Goal: Information Seeking & Learning: Compare options

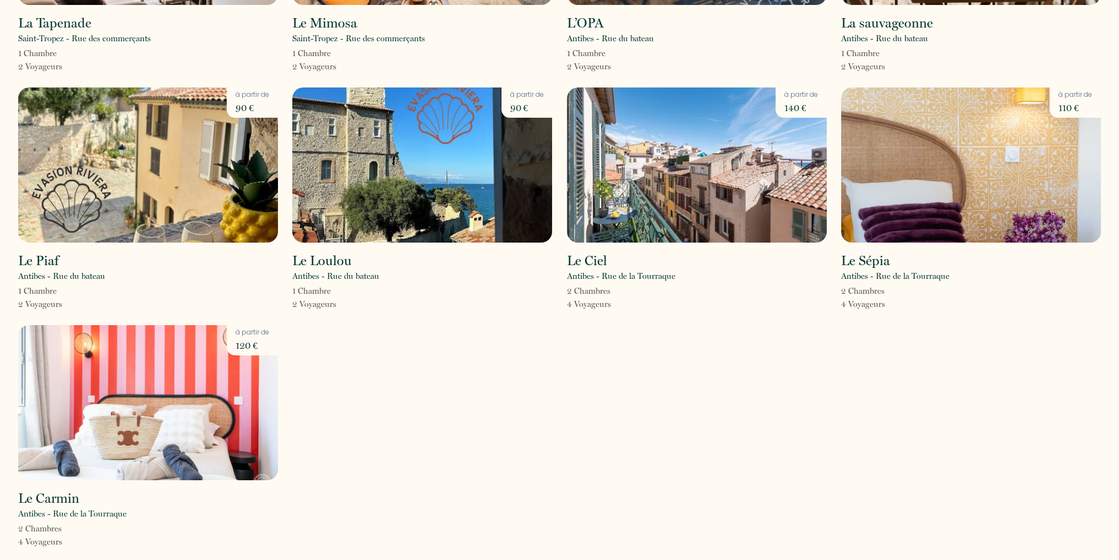
scroll to position [216, 0]
click at [617, 172] on img at bounding box center [697, 164] width 260 height 155
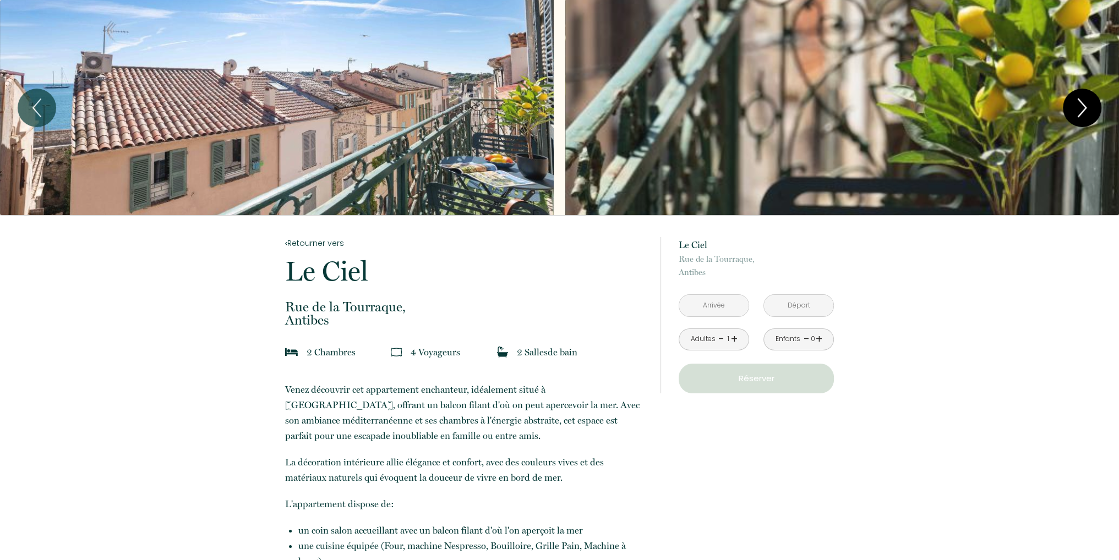
click at [1080, 104] on icon "Next" at bounding box center [1082, 107] width 23 height 33
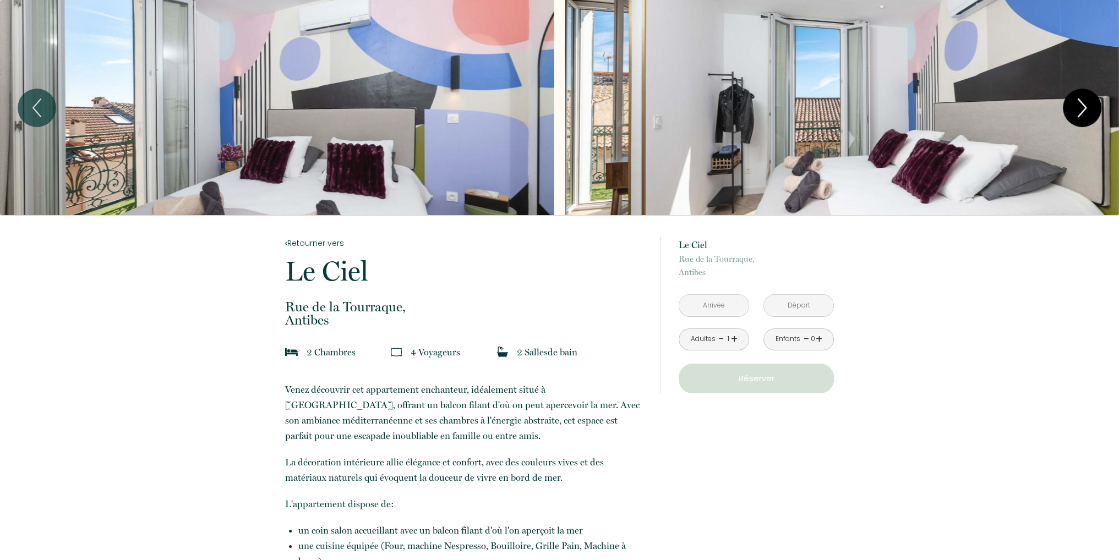
click at [1080, 104] on icon "Next" at bounding box center [1082, 107] width 23 height 33
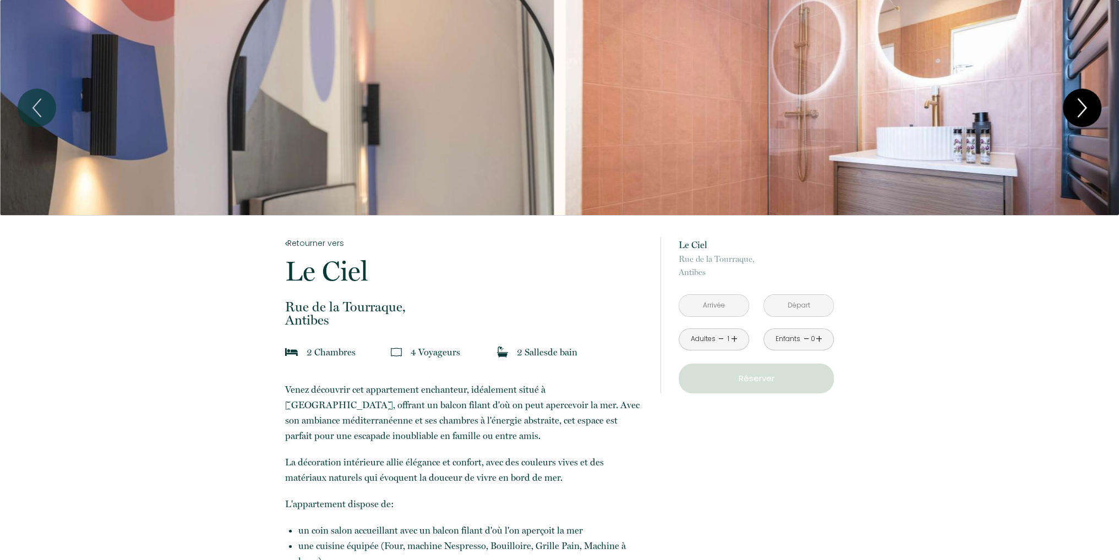
click at [1080, 104] on icon "Next" at bounding box center [1082, 107] width 23 height 33
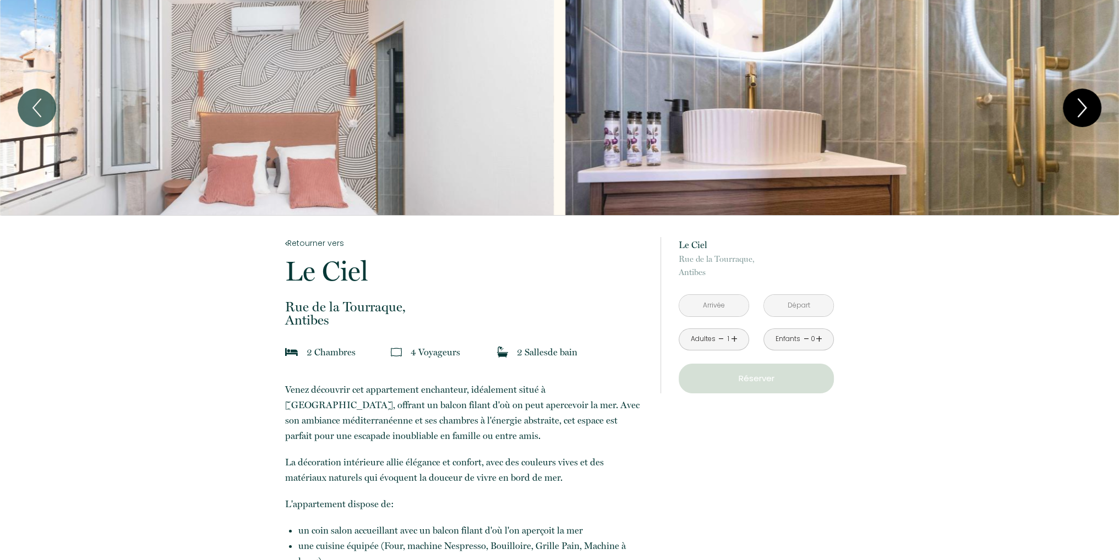
click at [1080, 104] on icon "Next" at bounding box center [1082, 107] width 23 height 33
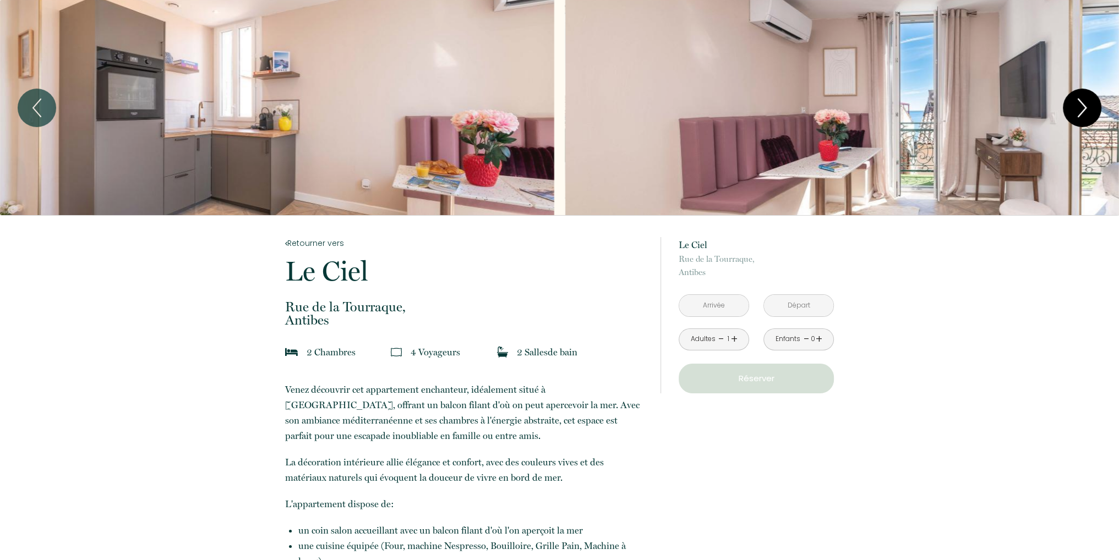
click at [1077, 112] on icon "Next" at bounding box center [1082, 107] width 23 height 33
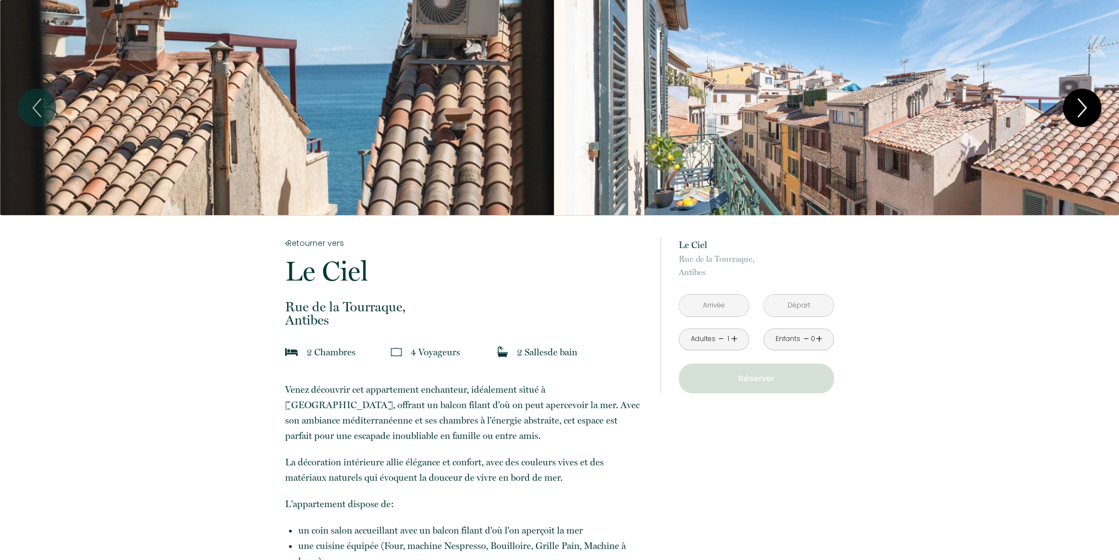
click at [1077, 112] on icon "Next" at bounding box center [1082, 107] width 23 height 33
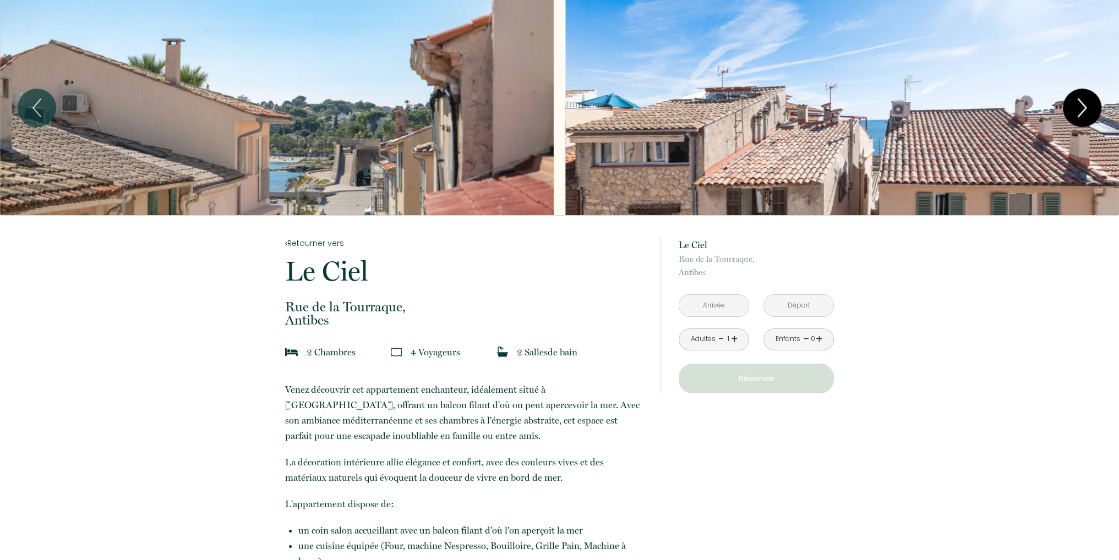
click at [1079, 113] on icon "Next" at bounding box center [1082, 107] width 23 height 33
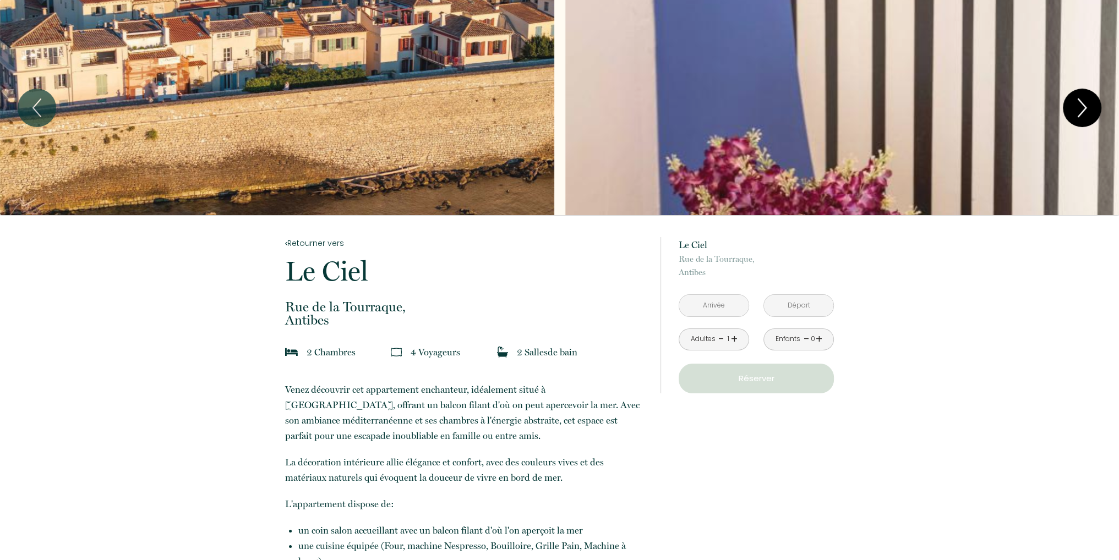
click at [1075, 113] on icon "Next" at bounding box center [1082, 107] width 23 height 33
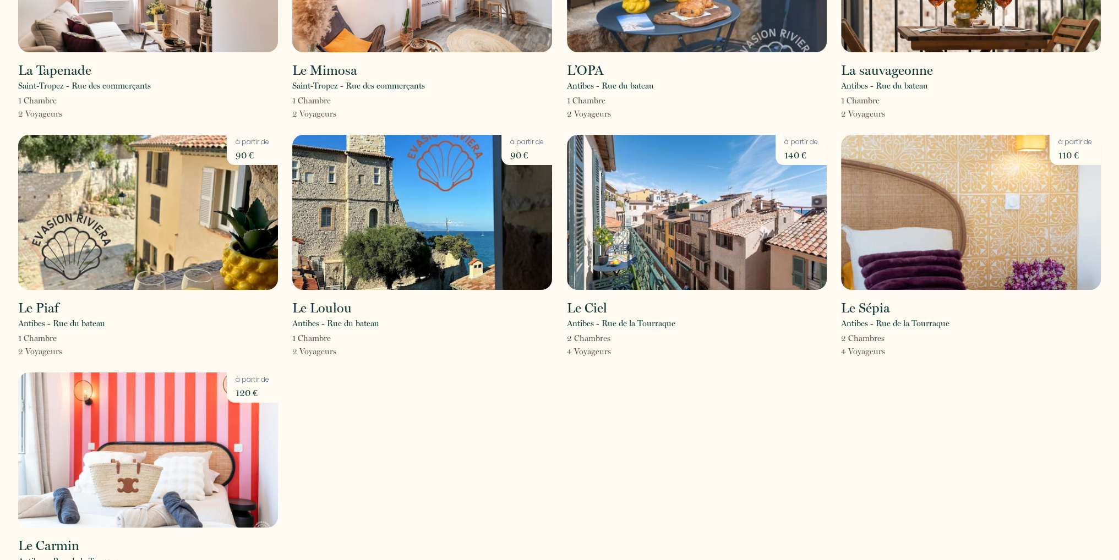
scroll to position [167, 0]
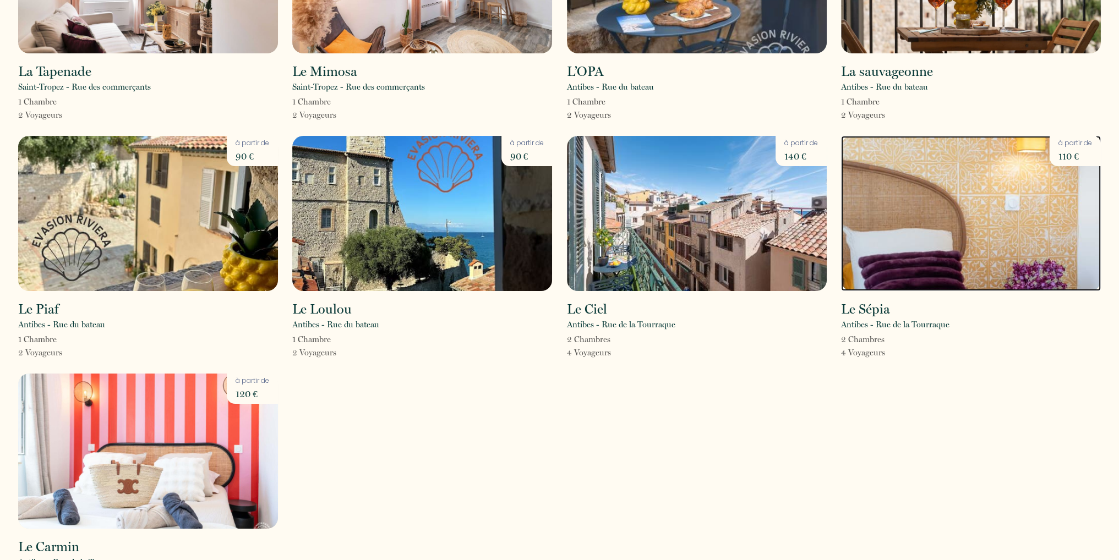
click at [919, 280] on img at bounding box center [971, 213] width 260 height 155
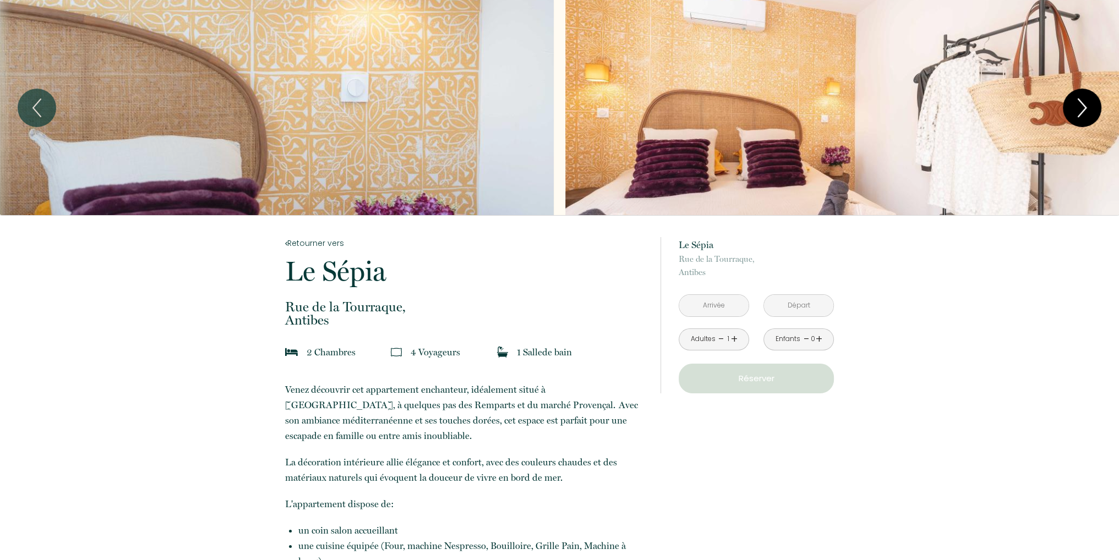
click at [1083, 103] on icon "Next" at bounding box center [1082, 108] width 8 height 18
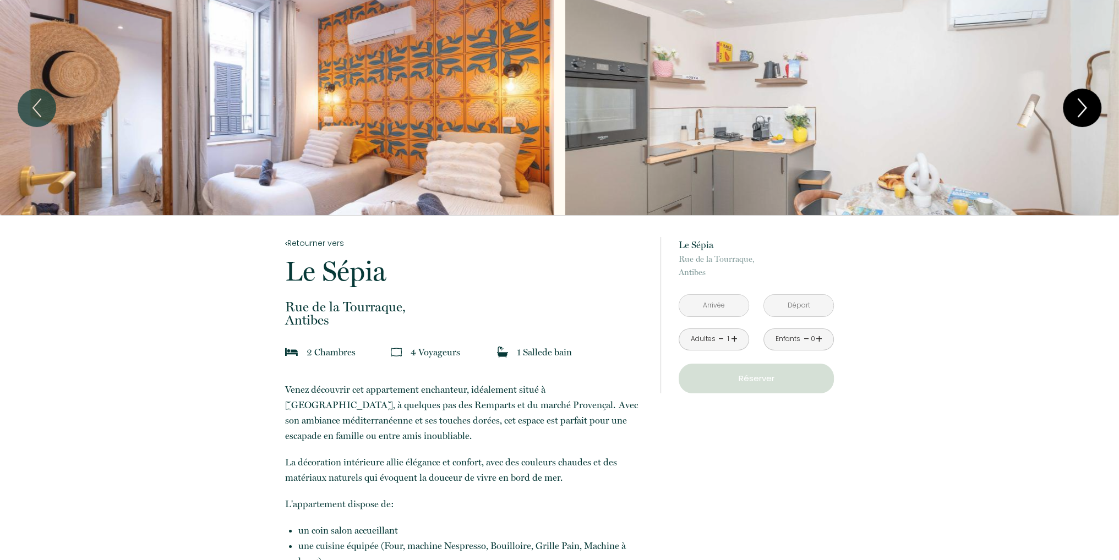
click at [1083, 103] on icon "Next" at bounding box center [1082, 108] width 8 height 18
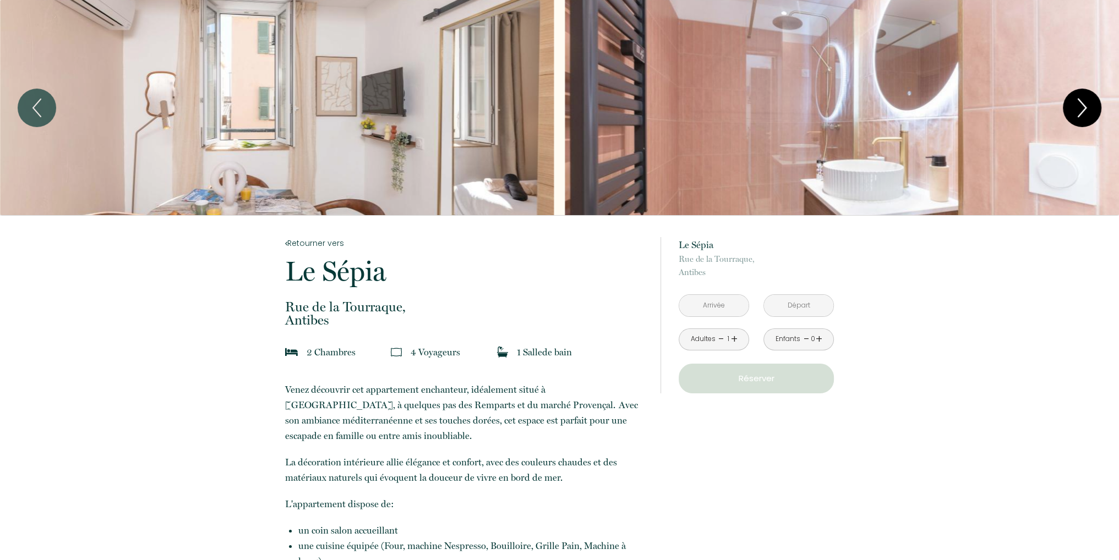
click at [1083, 103] on icon "Next" at bounding box center [1082, 108] width 8 height 18
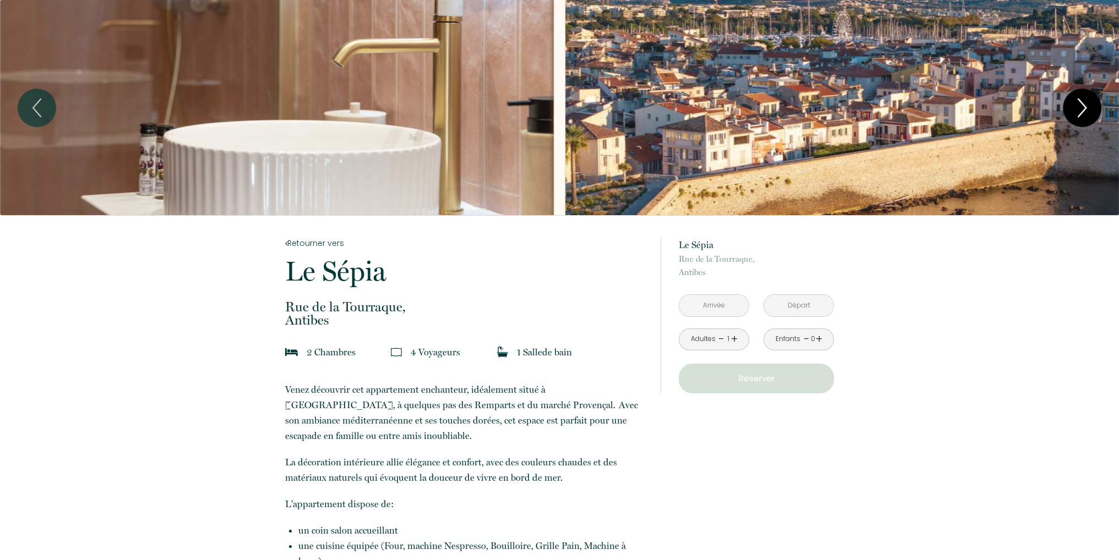
click at [1083, 103] on icon "Next" at bounding box center [1082, 108] width 8 height 18
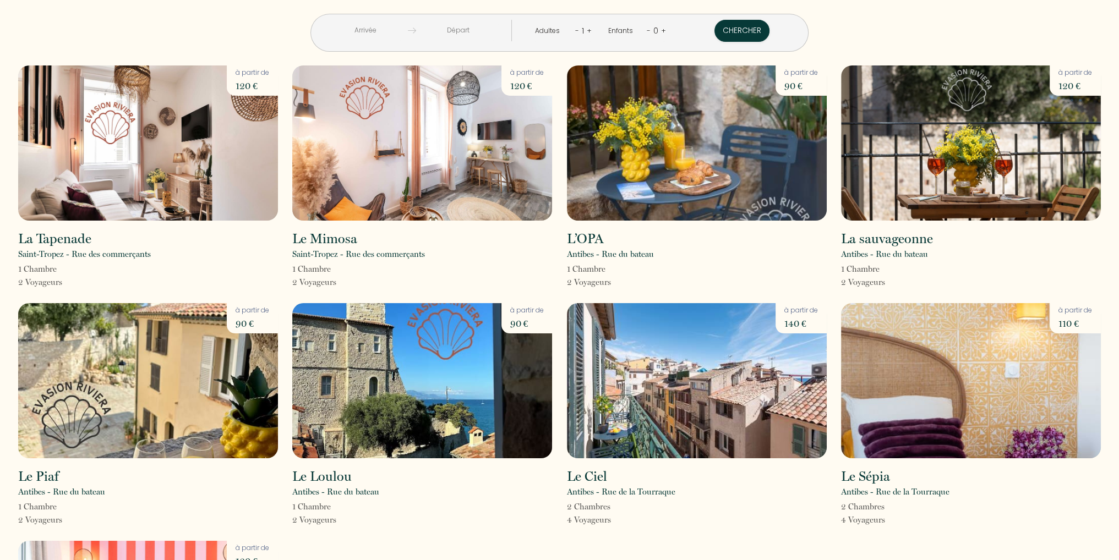
scroll to position [218, 0]
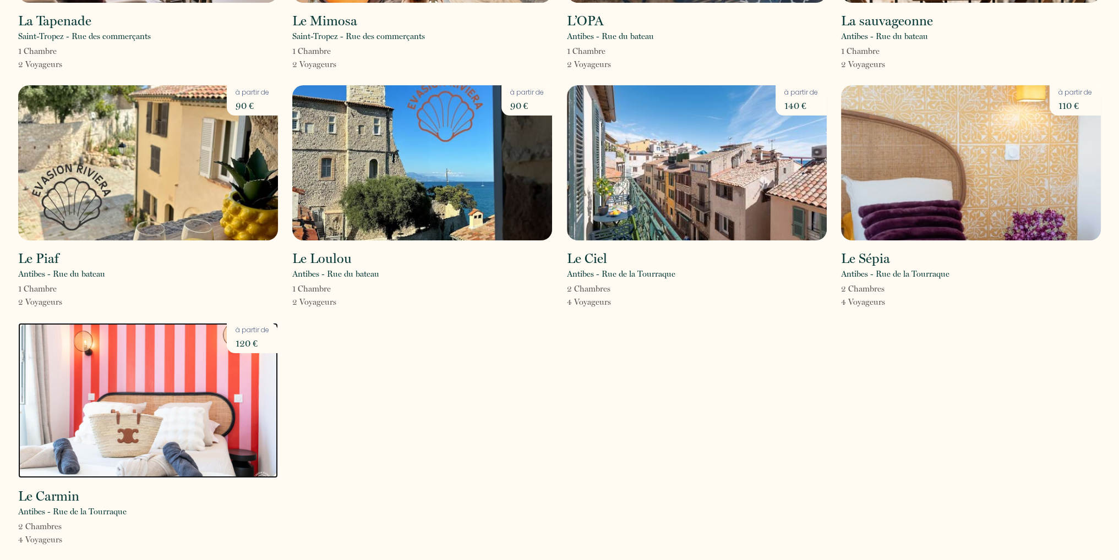
click at [152, 430] on img at bounding box center [148, 400] width 260 height 155
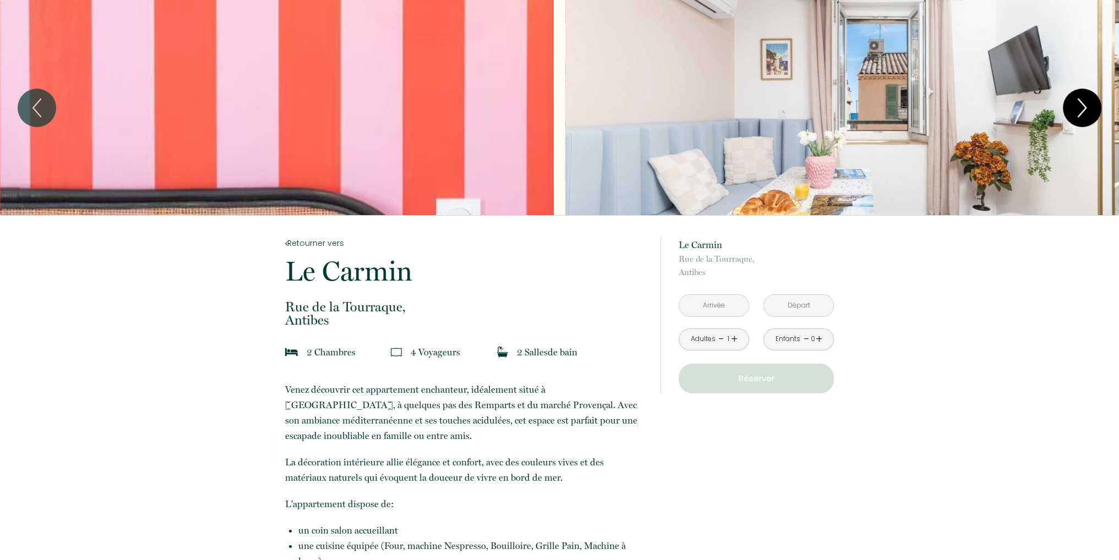
click at [1076, 111] on icon "Next" at bounding box center [1082, 107] width 23 height 33
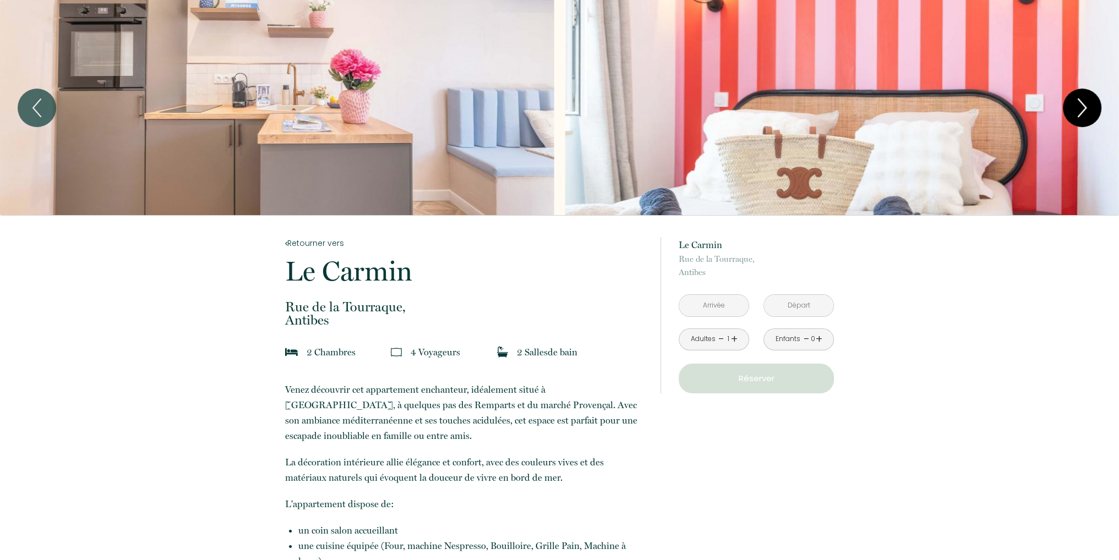
click at [1076, 111] on icon "Next" at bounding box center [1082, 107] width 23 height 33
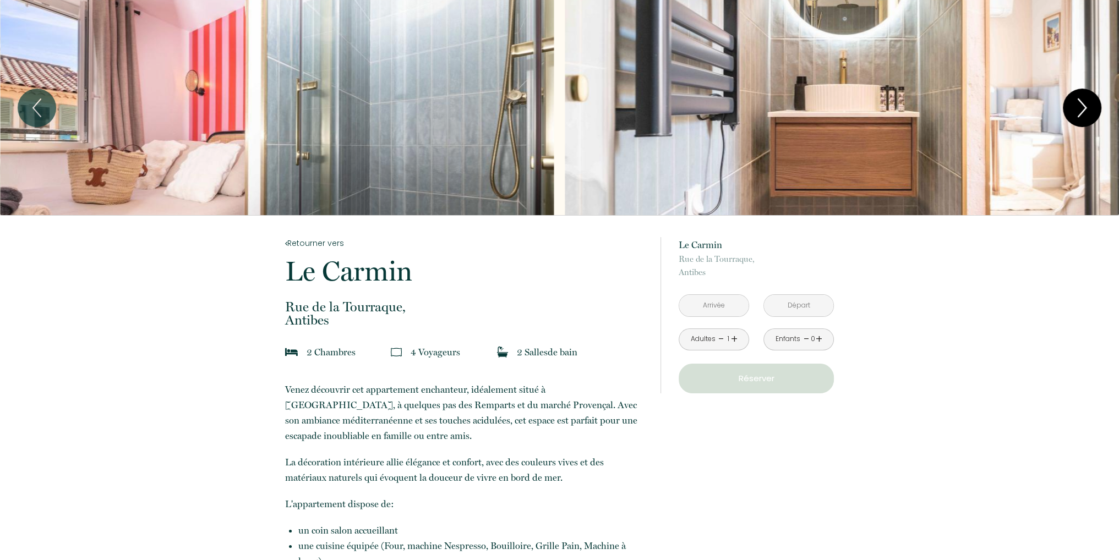
click at [1076, 111] on icon "Next" at bounding box center [1082, 107] width 23 height 33
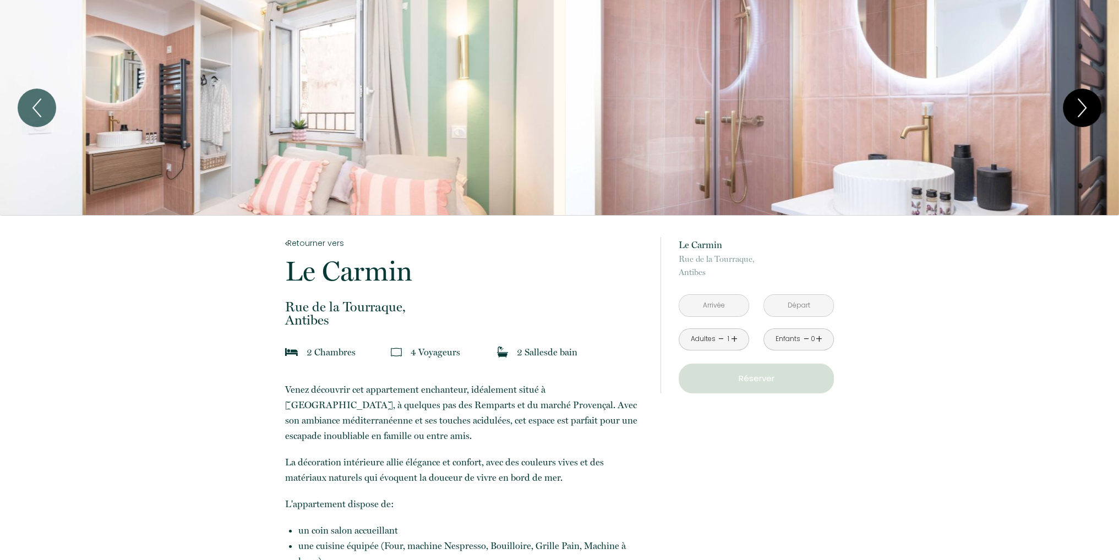
click at [1071, 99] on icon "Next" at bounding box center [1082, 107] width 23 height 33
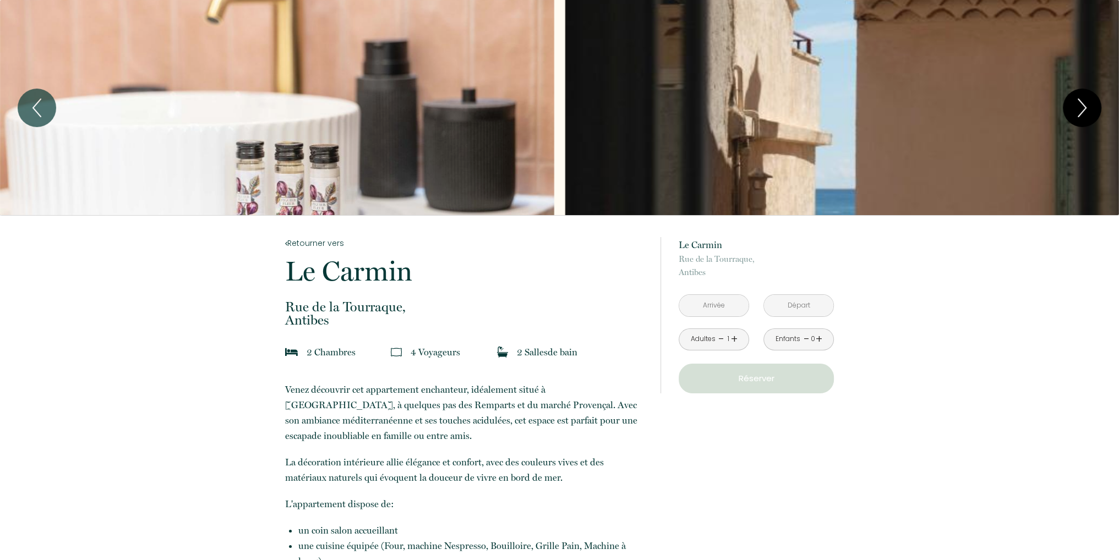
click at [1071, 99] on icon "Next" at bounding box center [1082, 107] width 23 height 33
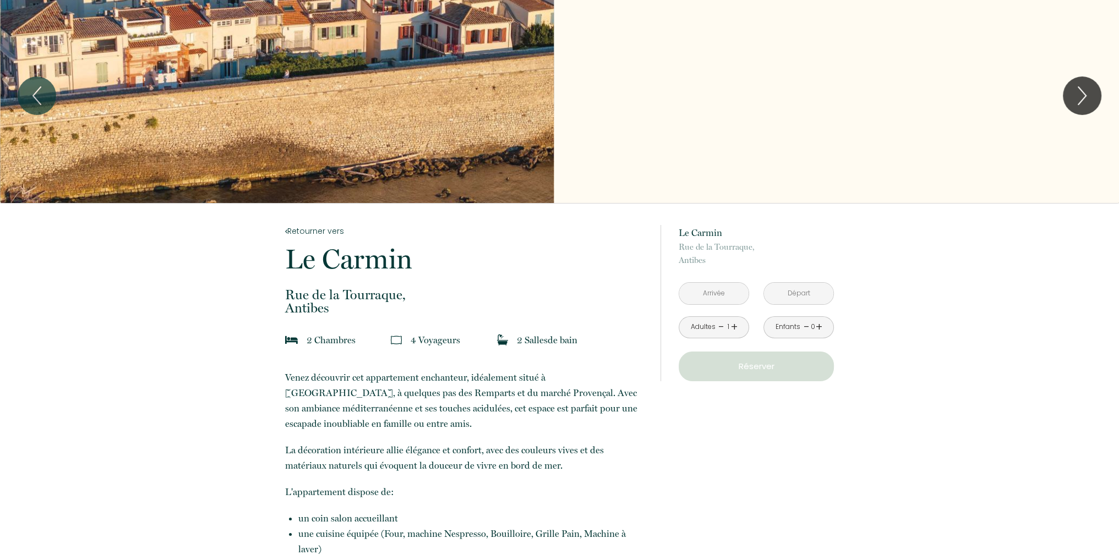
scroll to position [24, 0]
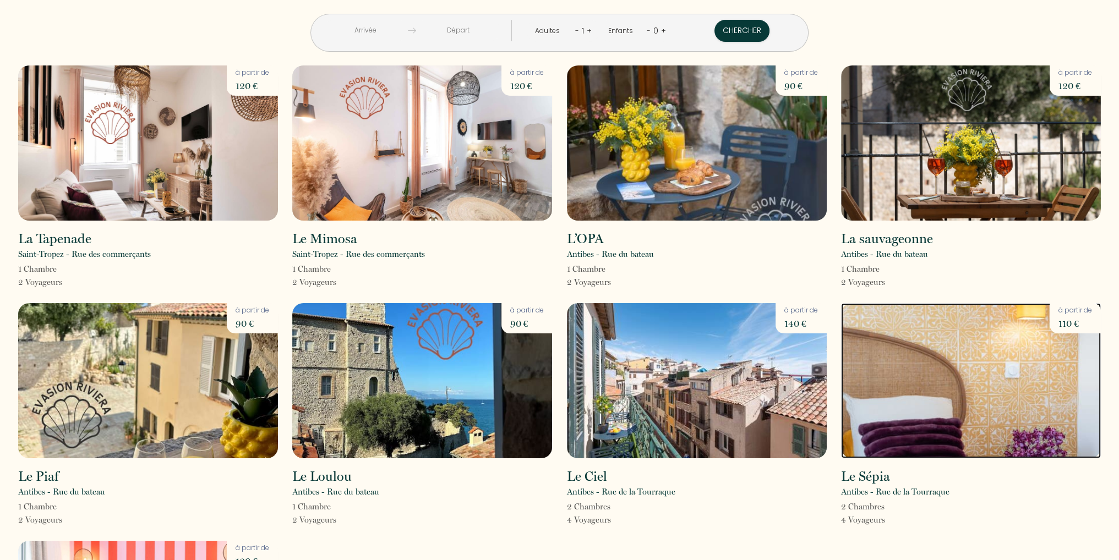
click at [935, 416] on img at bounding box center [971, 380] width 260 height 155
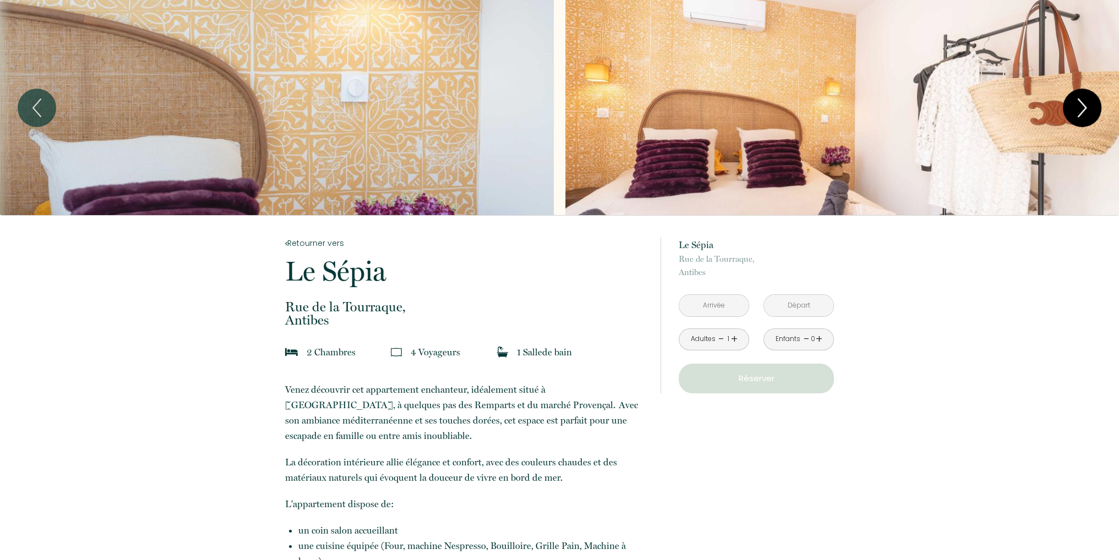
click at [1083, 111] on icon "Next" at bounding box center [1082, 108] width 8 height 18
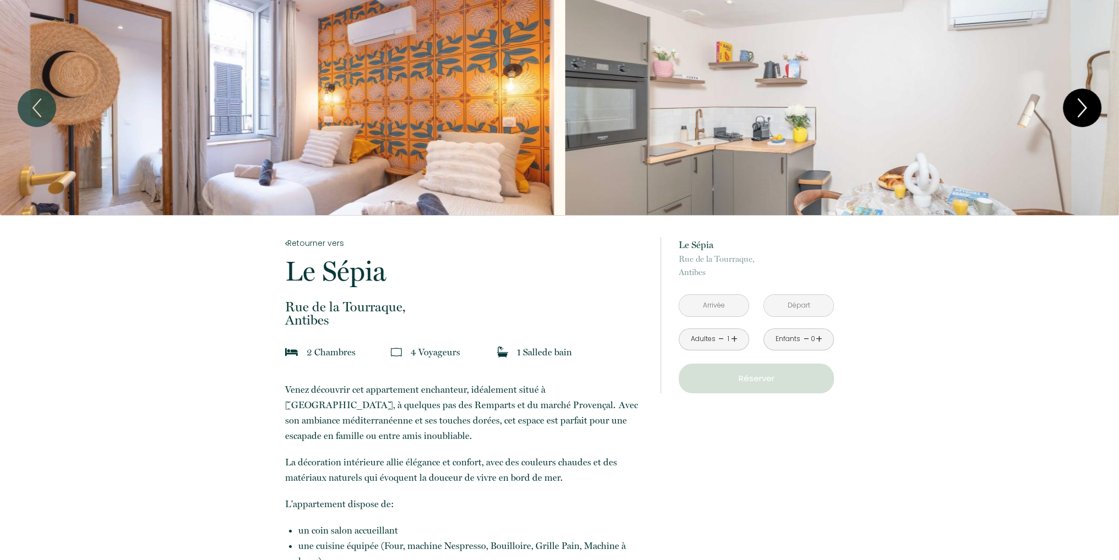
click at [1082, 111] on icon "Next" at bounding box center [1082, 108] width 8 height 18
